Goal: Navigation & Orientation: Go to known website

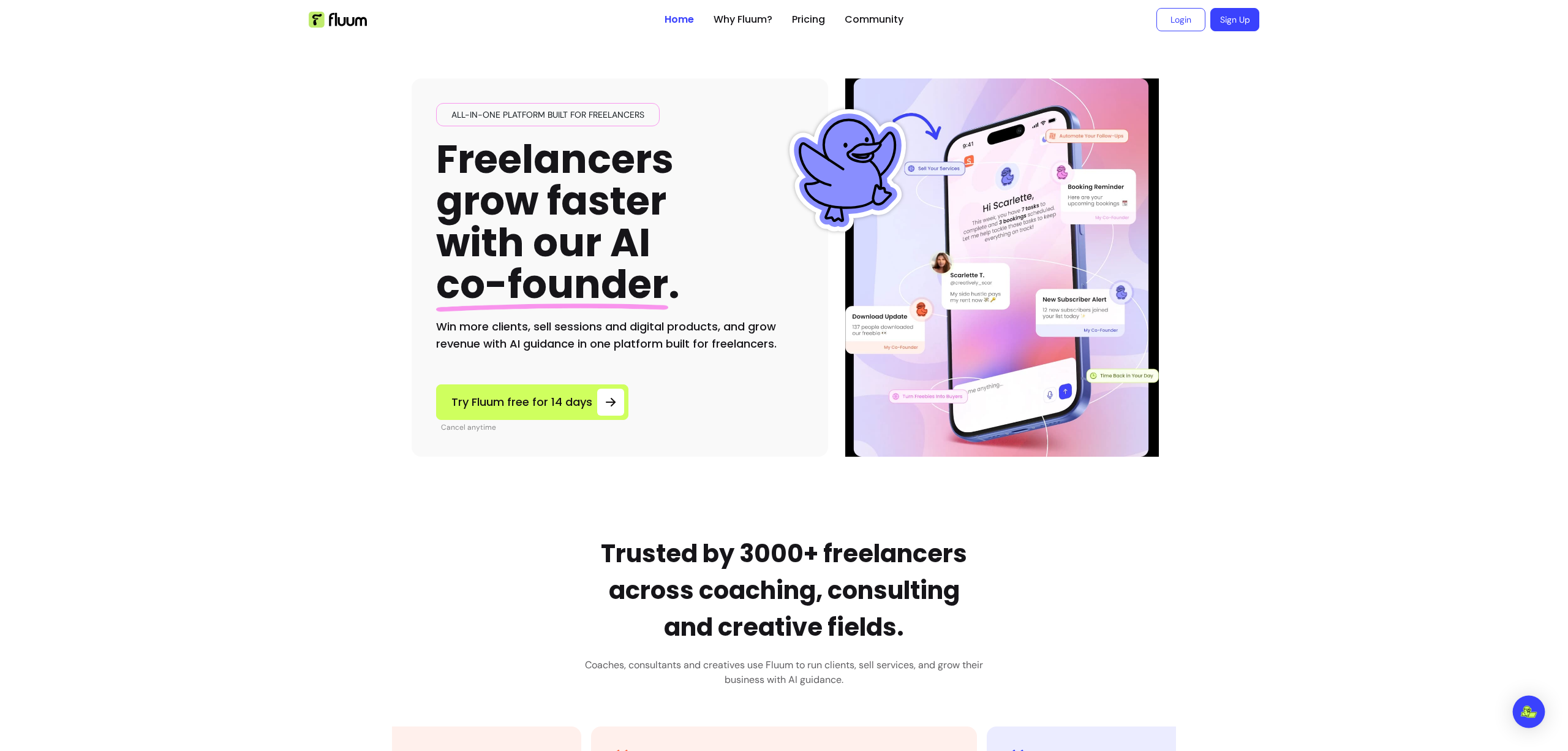
click at [1525, 711] on img "Open Intercom Messenger" at bounding box center [1529, 712] width 16 height 12
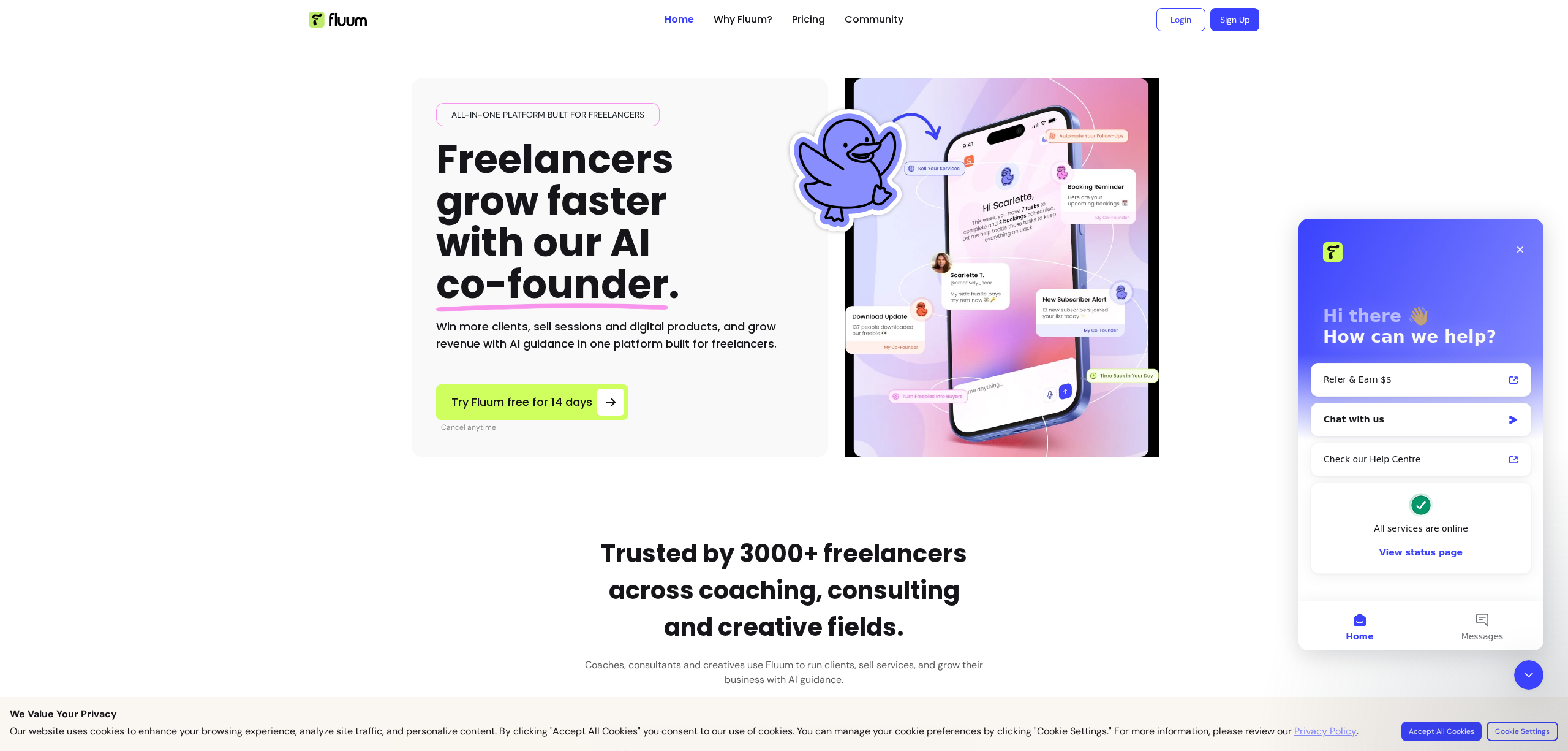
click at [1167, 19] on link "Login" at bounding box center [1181, 19] width 49 height 24
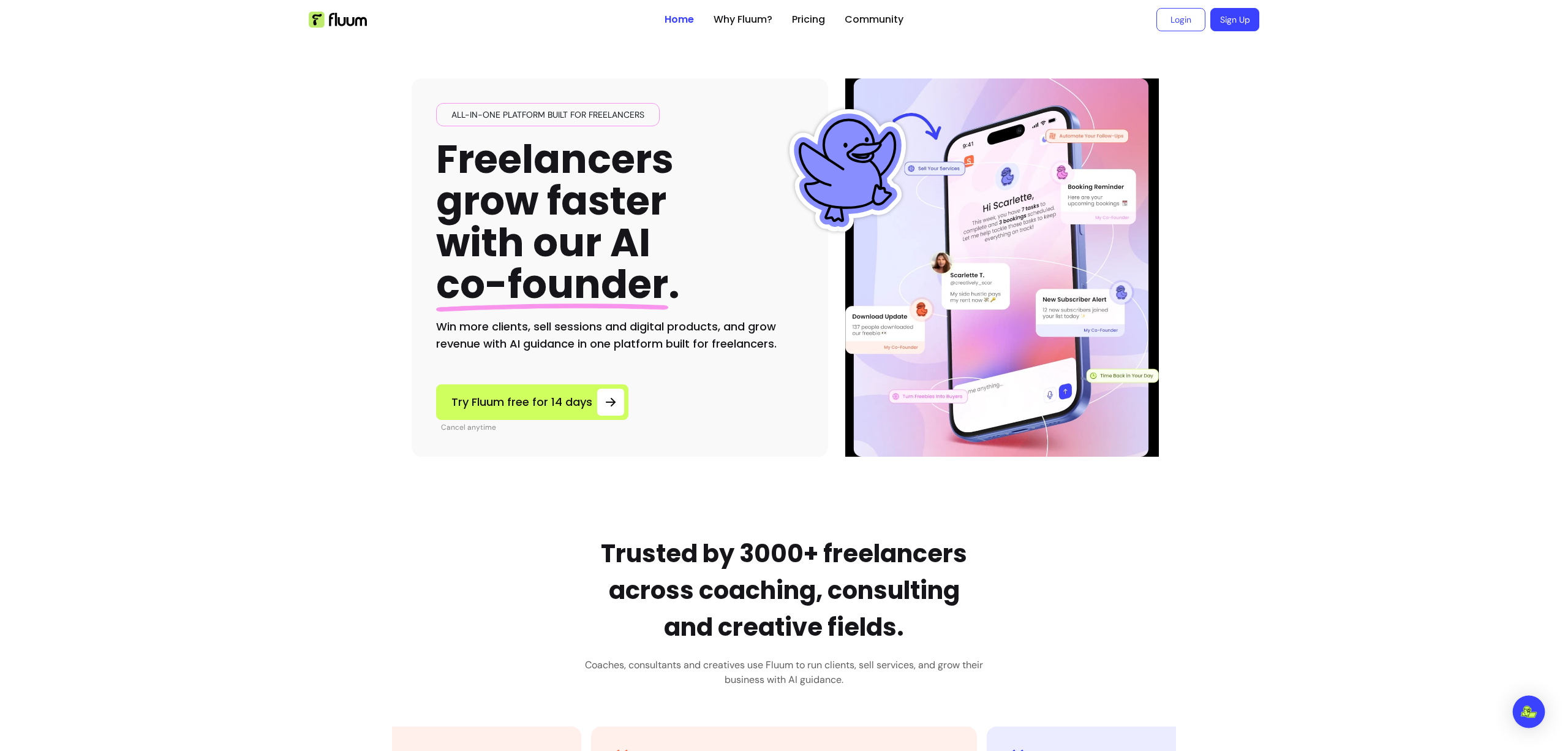
click at [1536, 708] on div "Open Intercom Messenger" at bounding box center [1529, 712] width 32 height 32
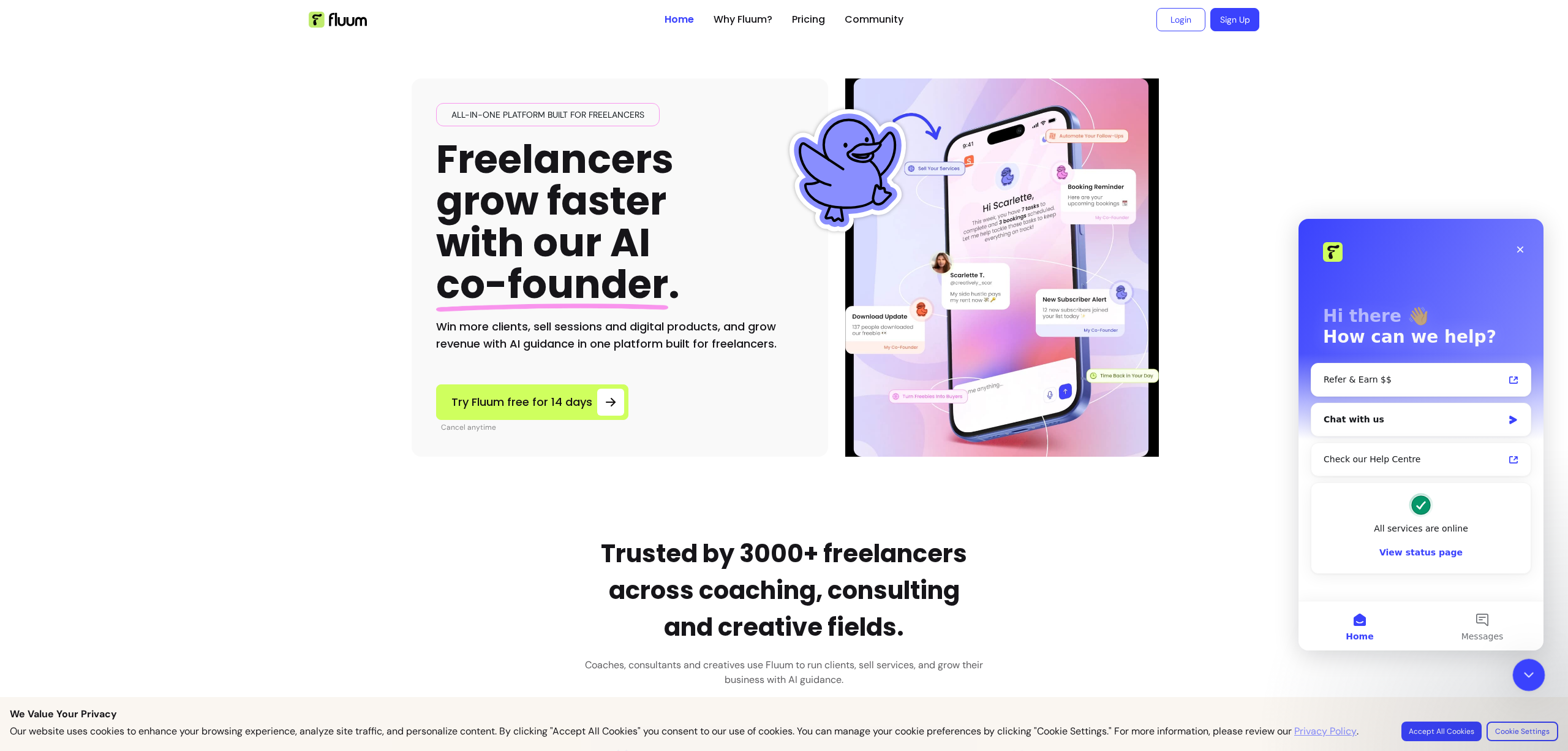
click at [1522, 673] on icon "Close Intercom Messenger" at bounding box center [1527, 673] width 15 height 15
